Goal: Information Seeking & Learning: Learn about a topic

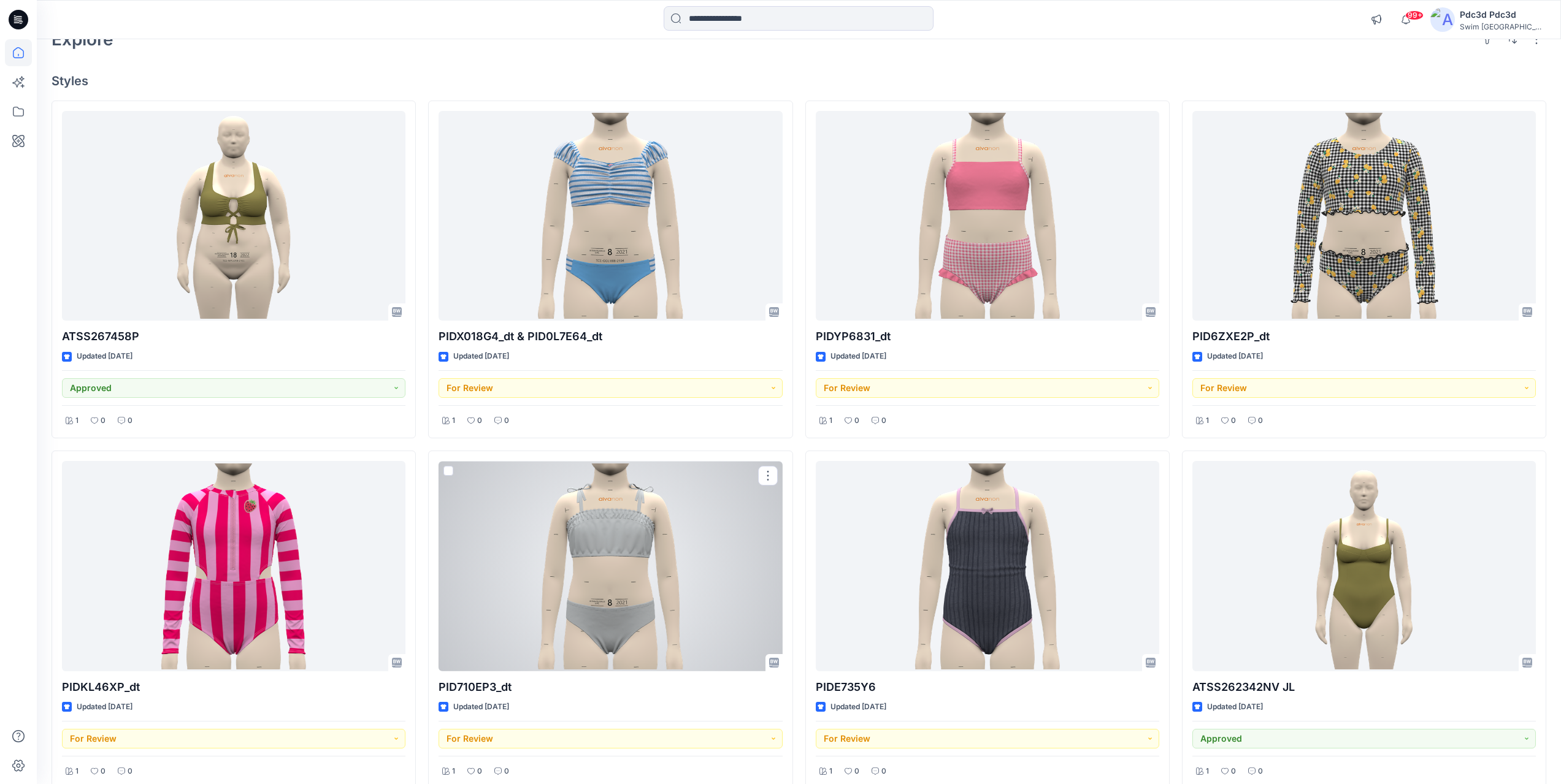
scroll to position [66, 0]
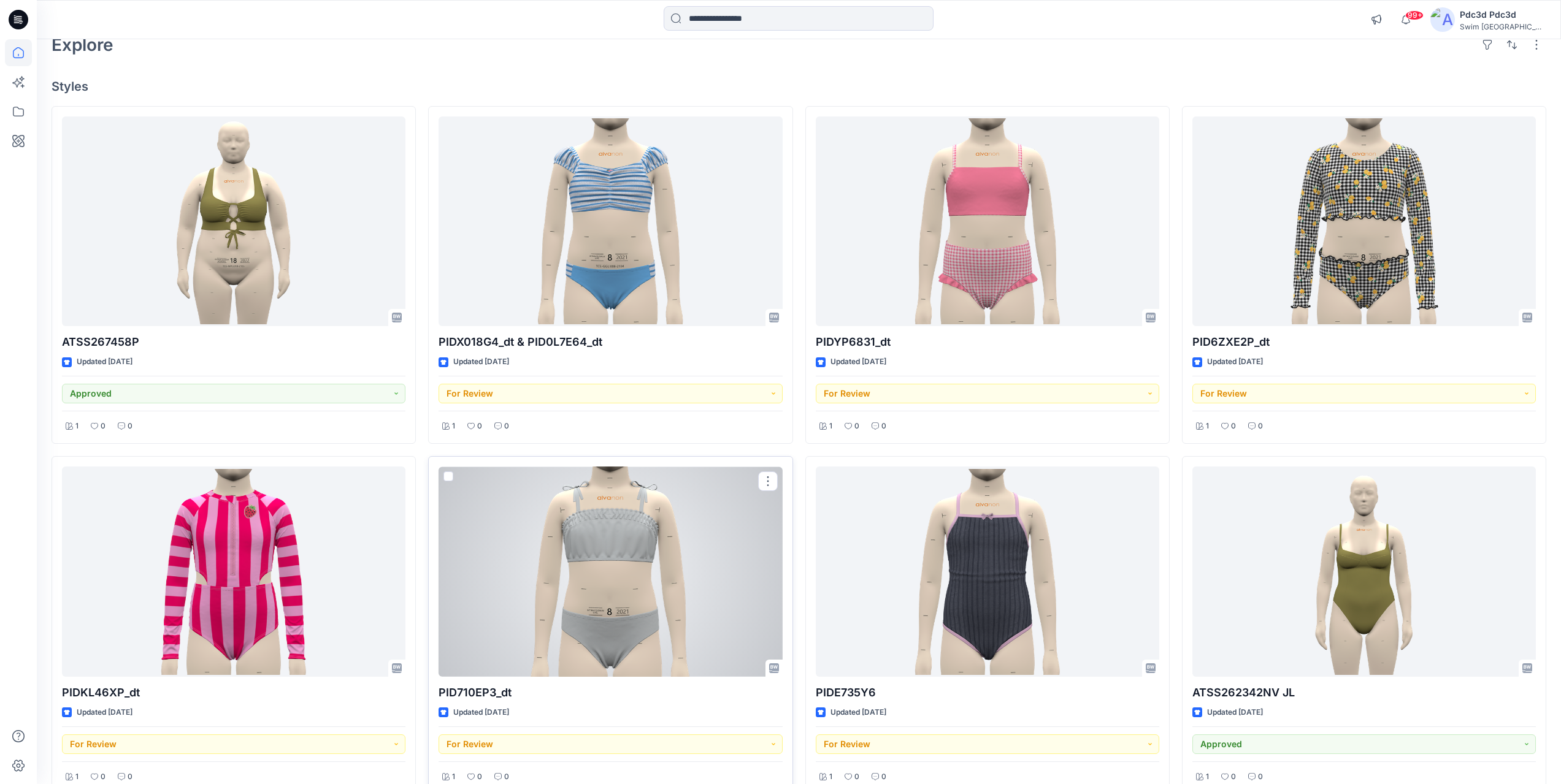
click at [652, 608] on div at bounding box center [610, 571] width 343 height 210
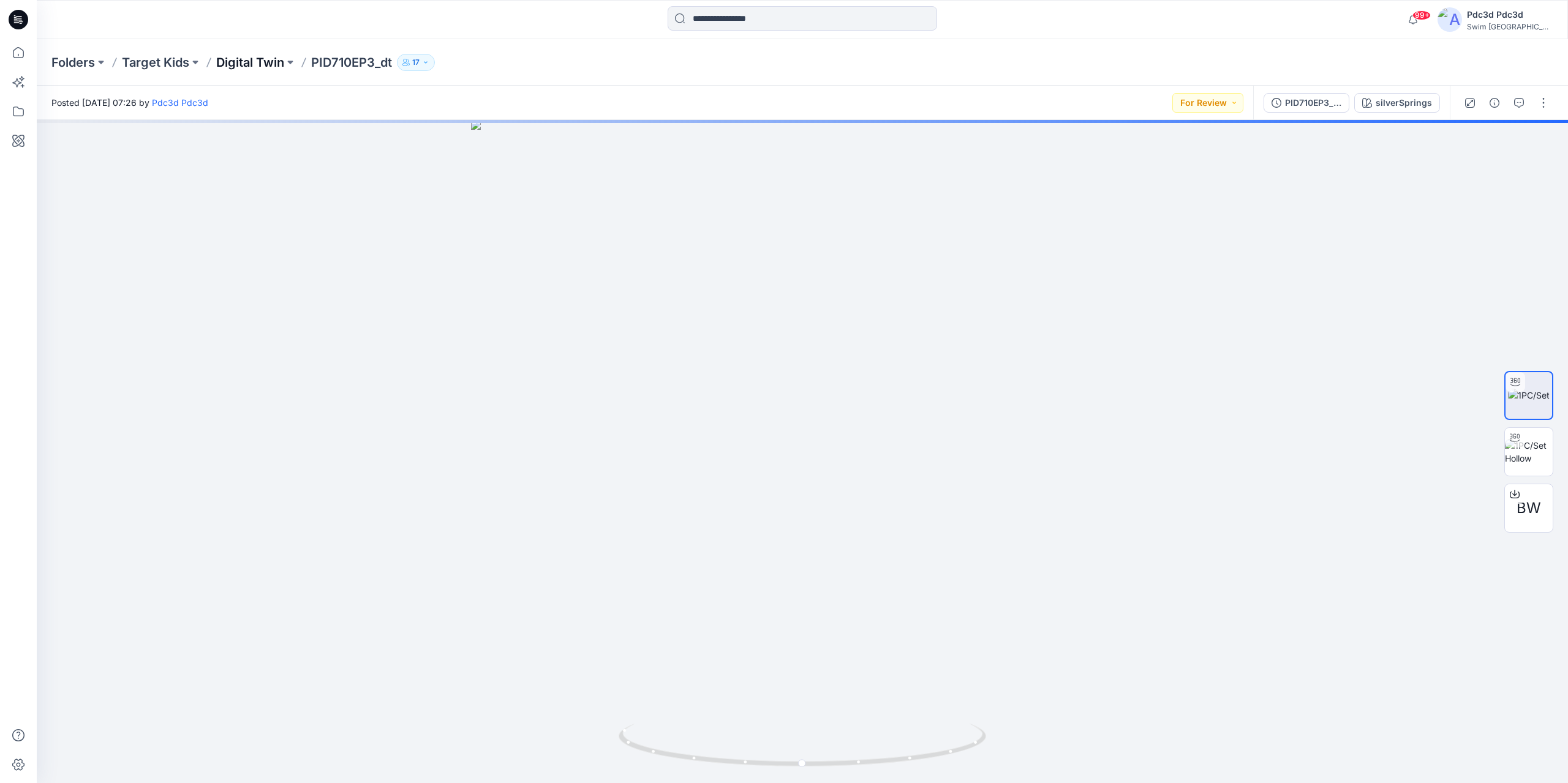
click at [246, 61] on p "Digital Twin" at bounding box center [250, 63] width 68 height 17
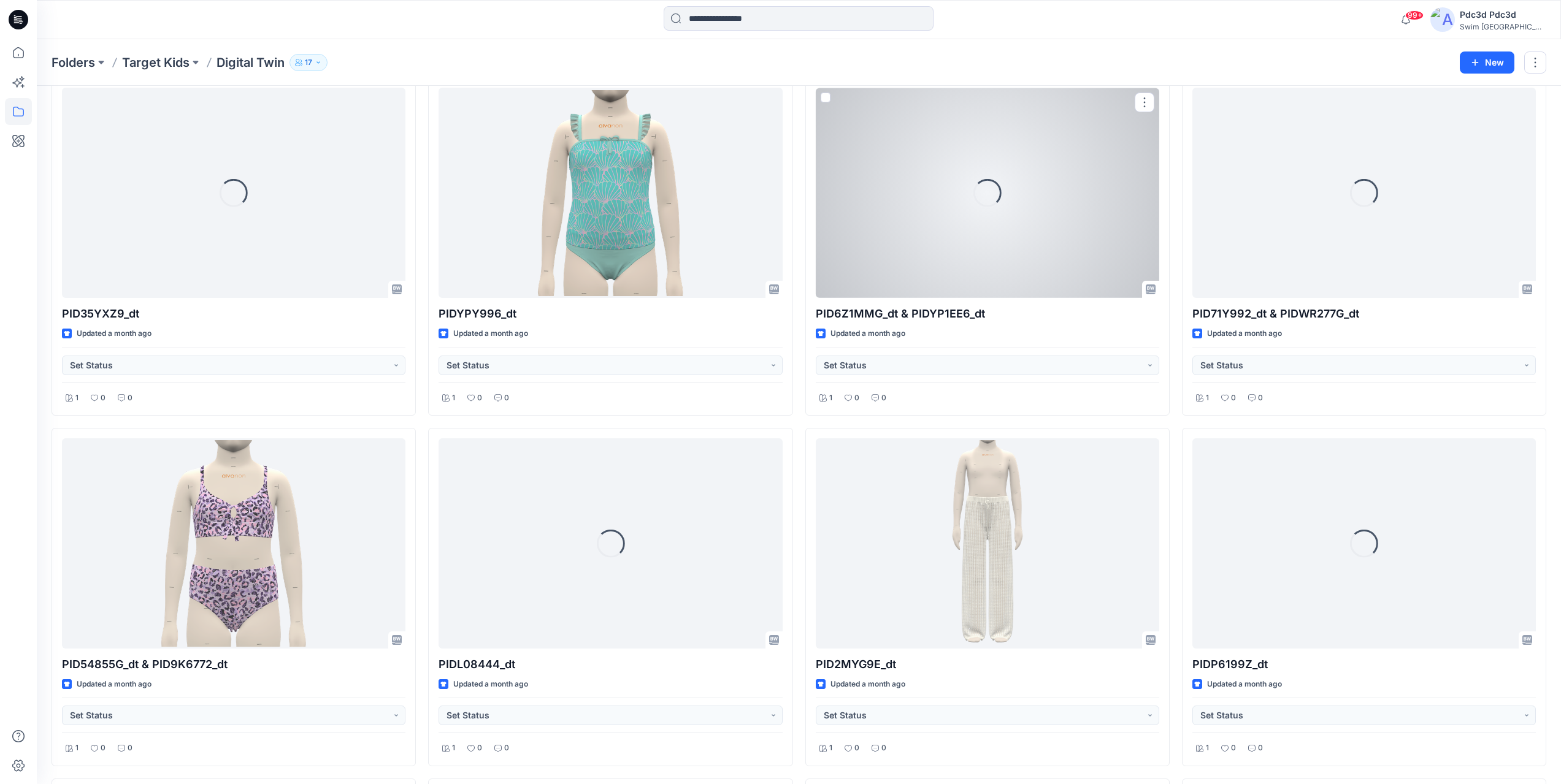
scroll to position [1125, 0]
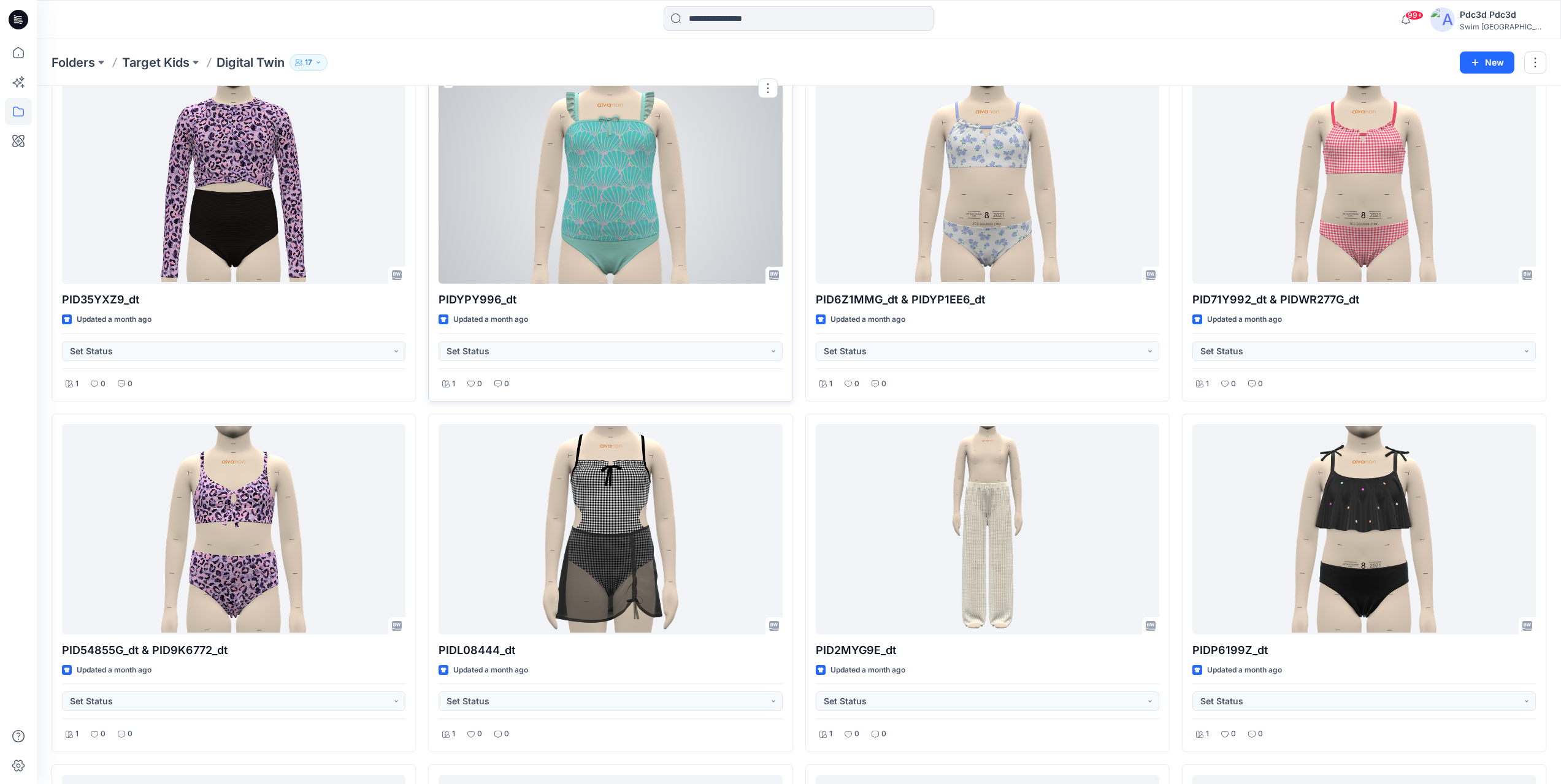
click at [626, 194] on div at bounding box center [610, 178] width 343 height 210
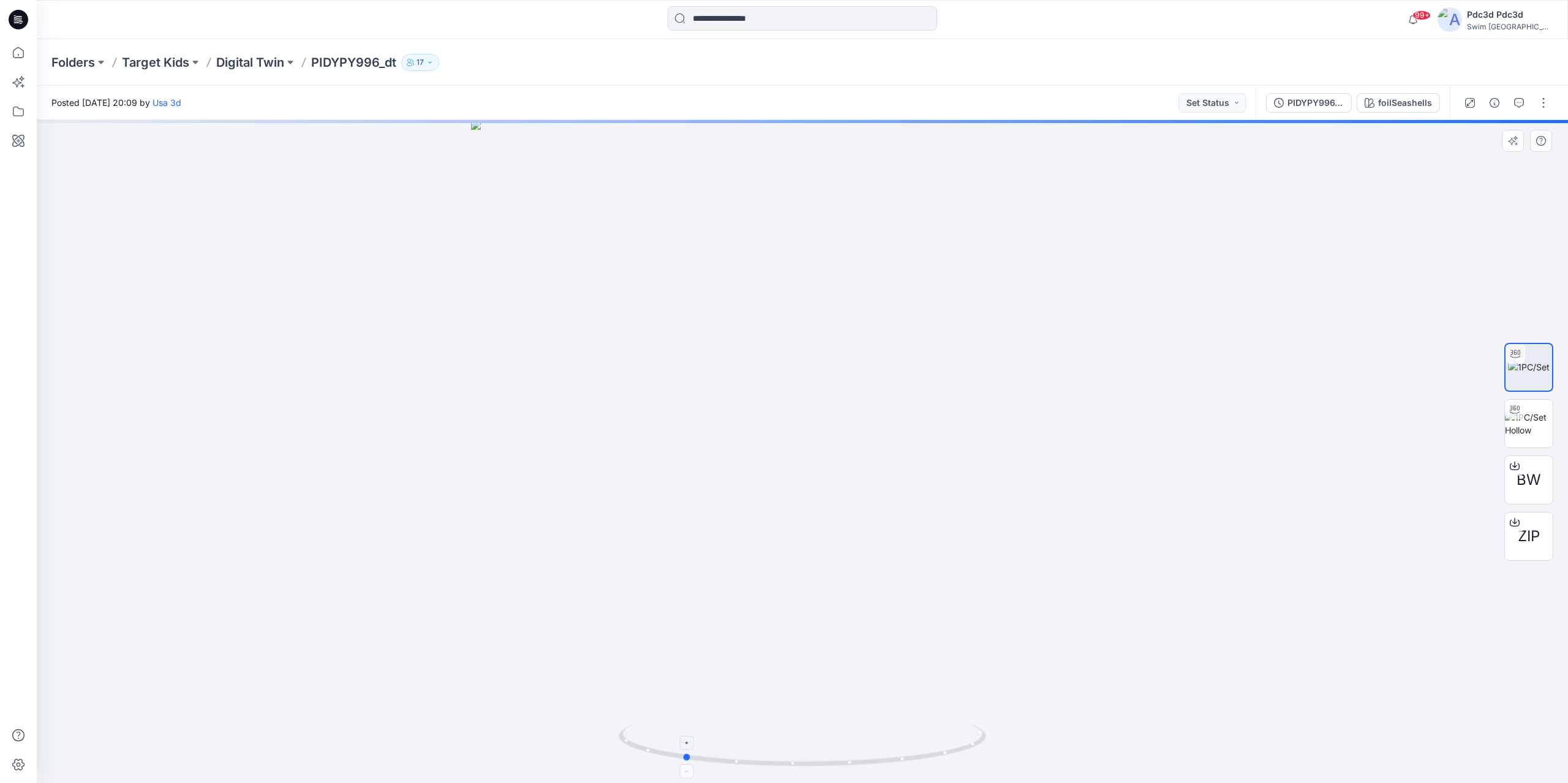
drag, startPoint x: 919, startPoint y: 761, endPoint x: 785, endPoint y: 741, distance: 135.5
click at [796, 743] on icon at bounding box center [804, 747] width 371 height 46
drag, startPoint x: 919, startPoint y: 761, endPoint x: 874, endPoint y: 756, distance: 45.3
click at [874, 756] on icon at bounding box center [804, 747] width 371 height 46
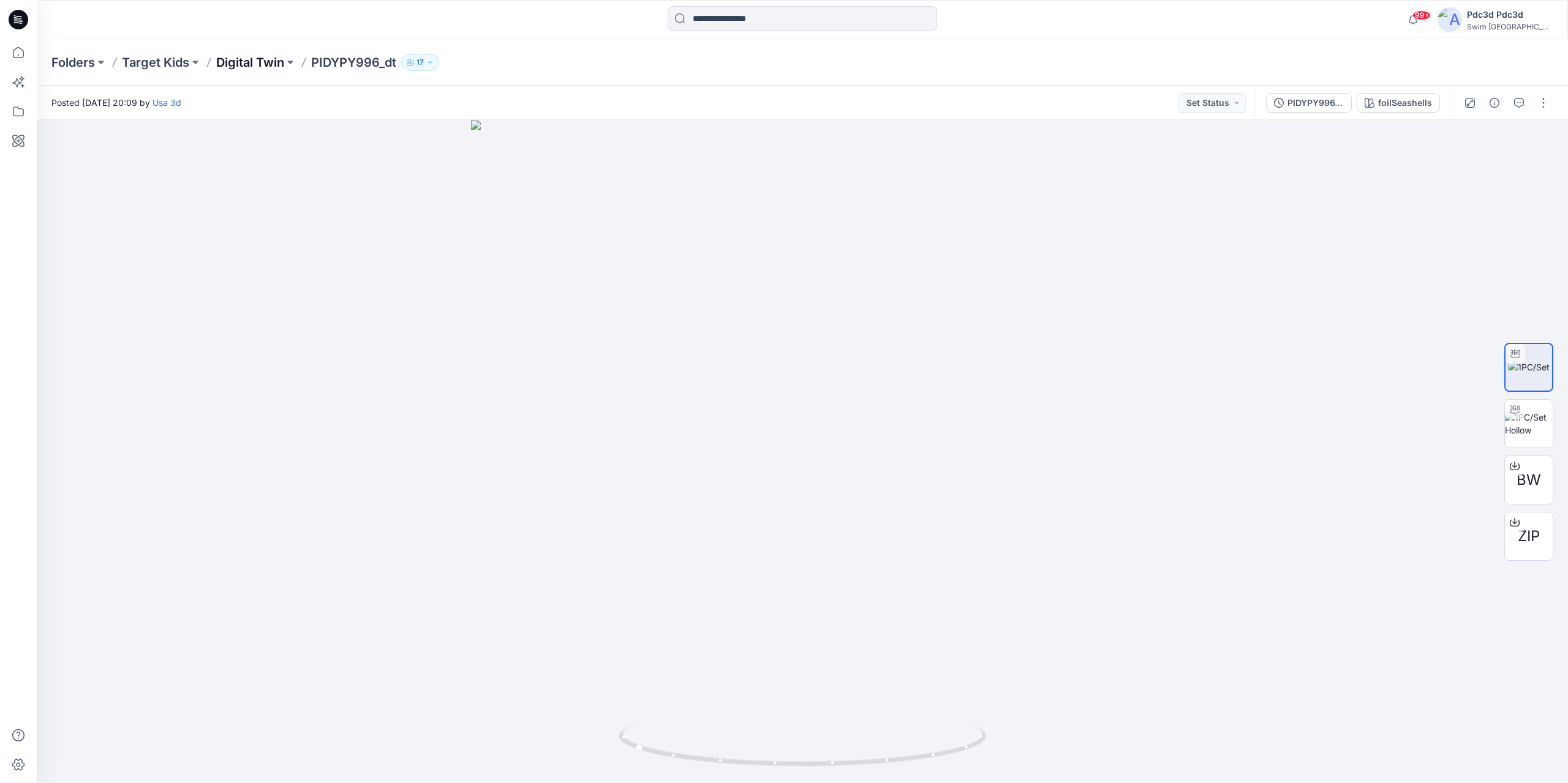
click at [250, 60] on p "Digital Twin" at bounding box center [250, 63] width 68 height 17
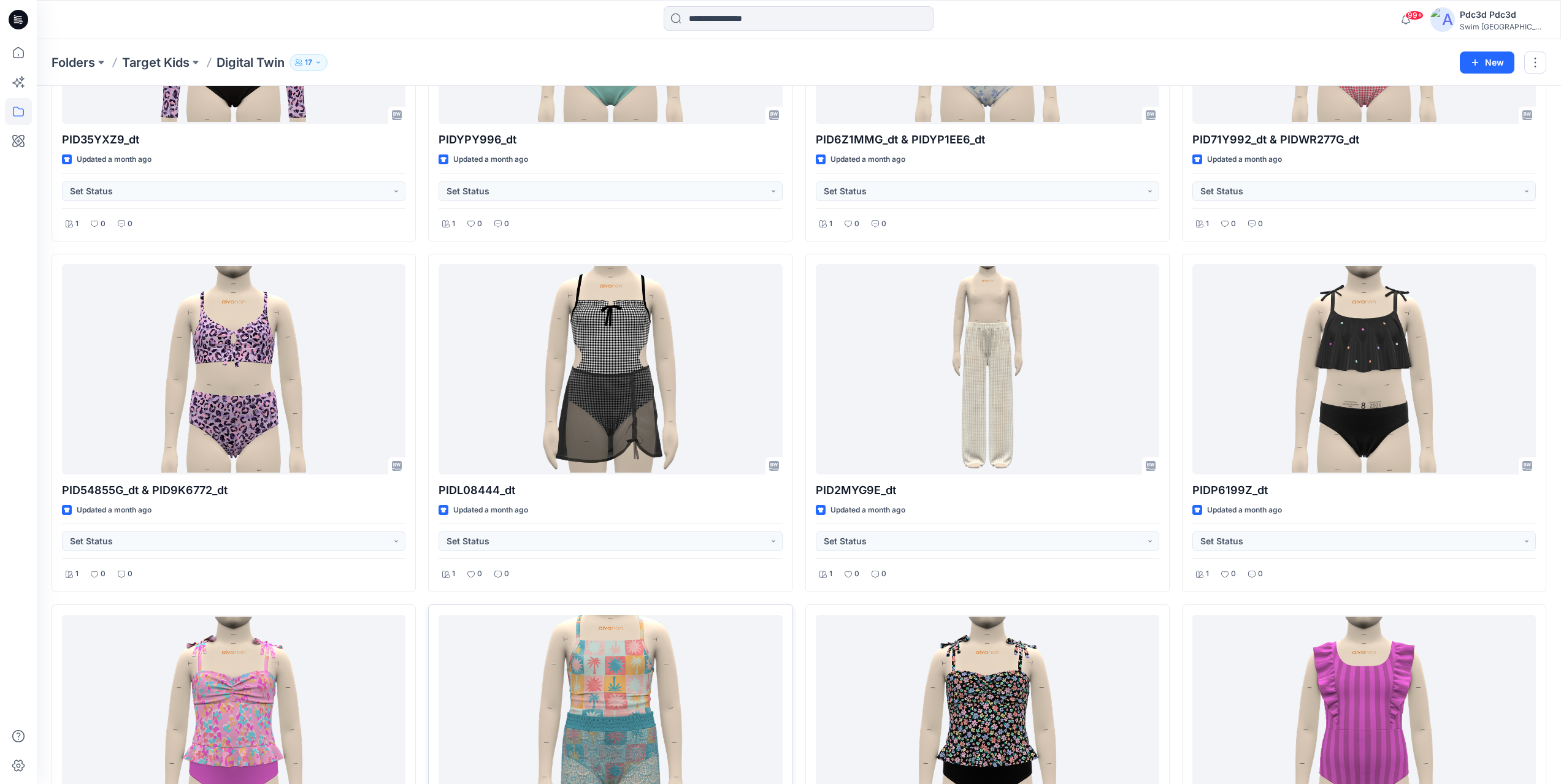
scroll to position [1503, 0]
